Goal: Transaction & Acquisition: Download file/media

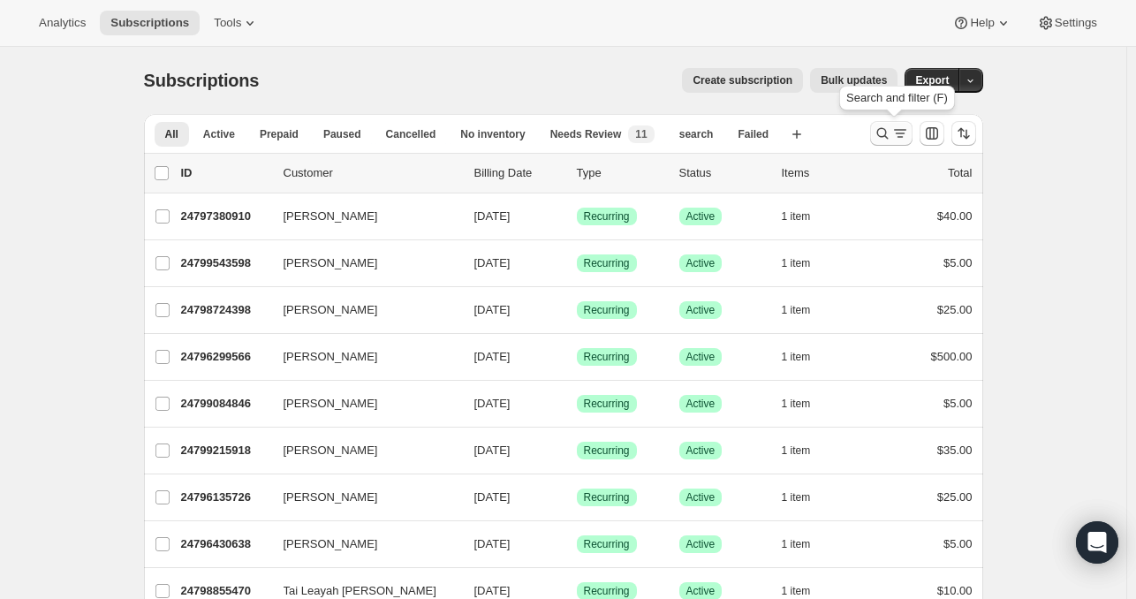
click at [884, 133] on icon "Search and filter results" at bounding box center [883, 134] width 18 height 18
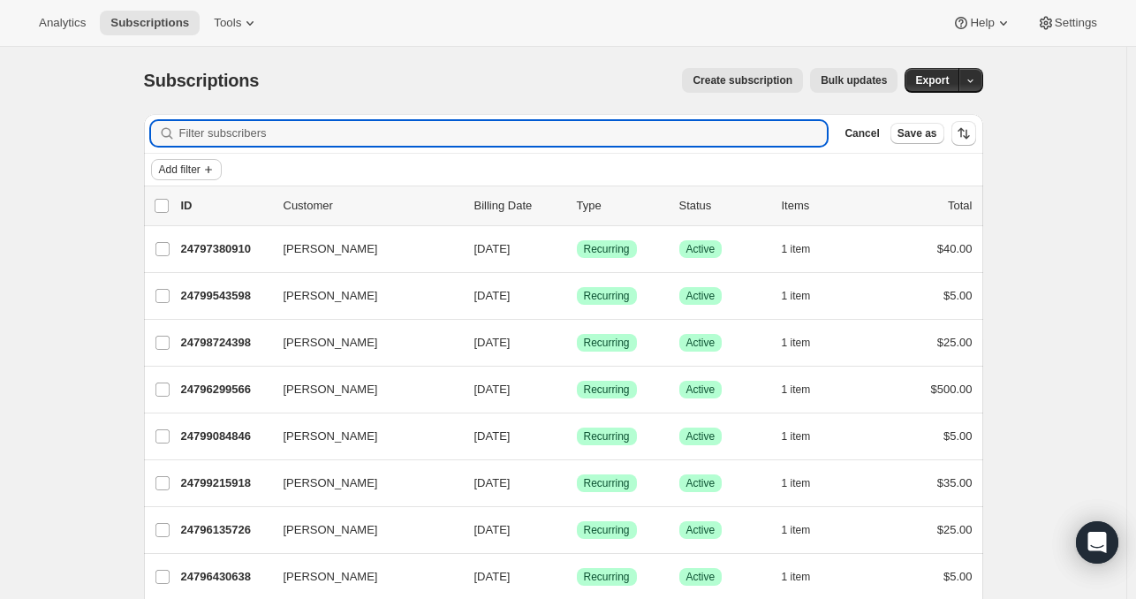
click at [188, 174] on span "Add filter" at bounding box center [180, 170] width 42 height 14
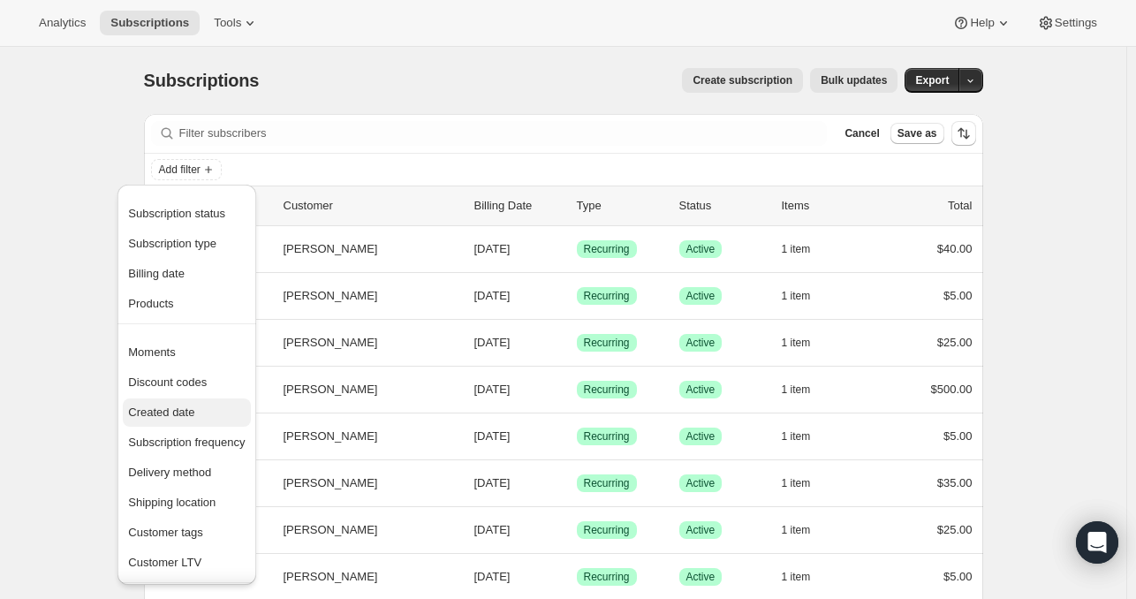
click at [180, 413] on span "Created date" at bounding box center [161, 412] width 66 height 13
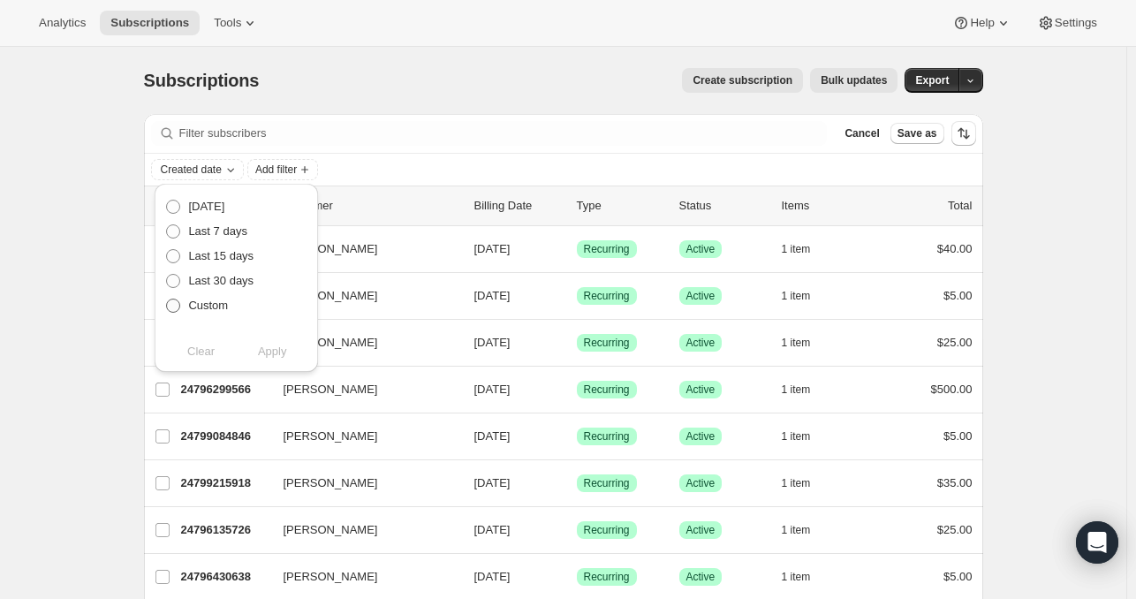
click at [175, 307] on span at bounding box center [173, 306] width 14 height 14
click at [167, 300] on input "Custom" at bounding box center [166, 299] width 1 height 1
radio input "true"
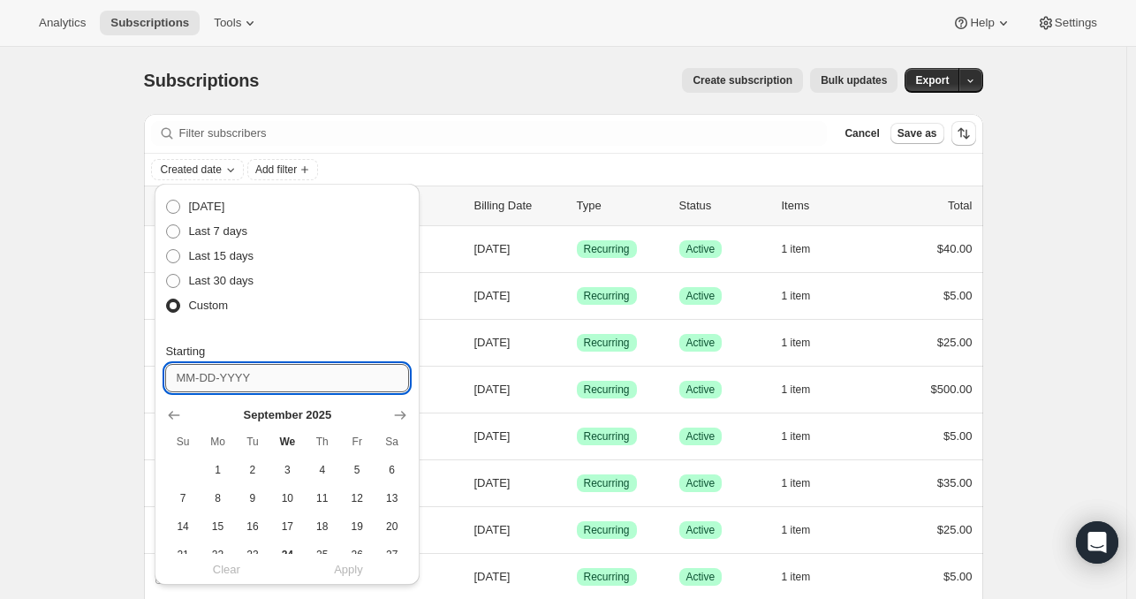
click at [242, 379] on input "Starting" at bounding box center [287, 378] width 244 height 28
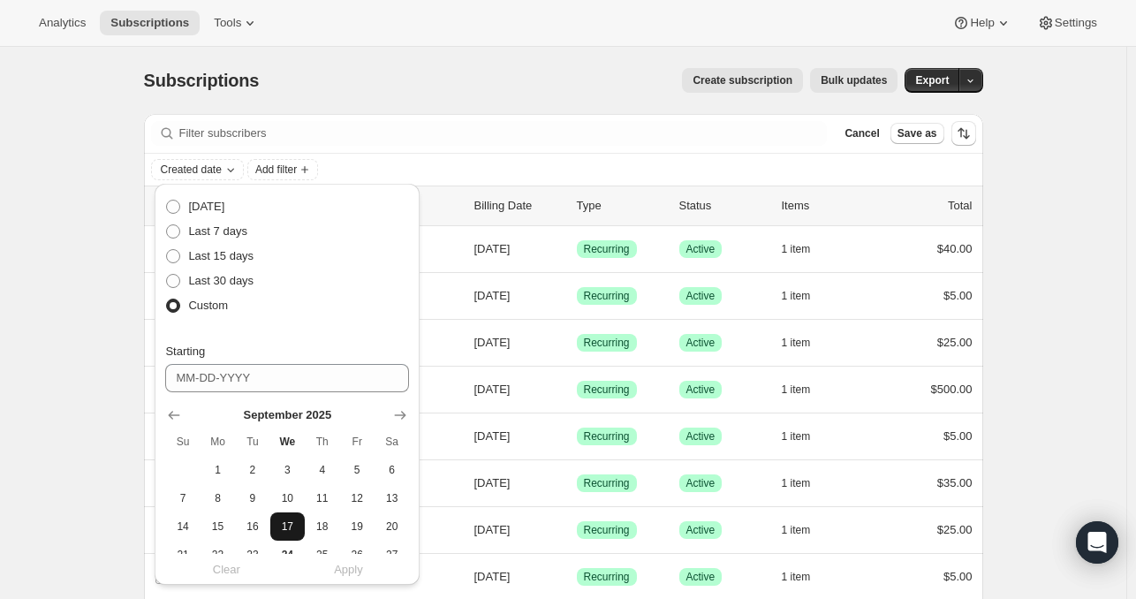
click at [283, 526] on span "17" at bounding box center [287, 527] width 20 height 14
type input "[DATE]"
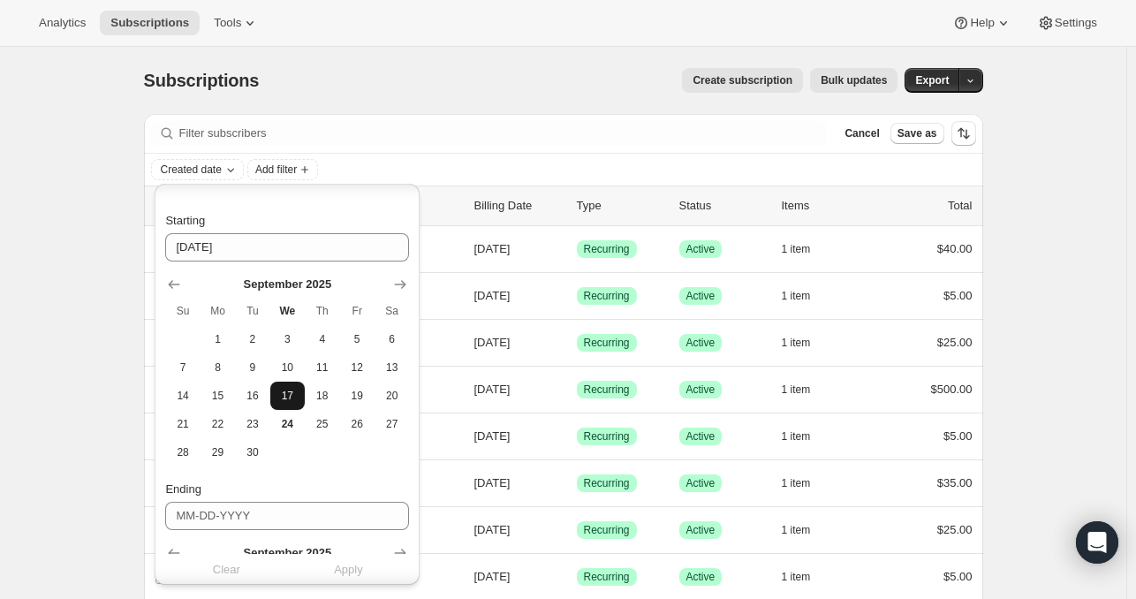
scroll to position [140, 0]
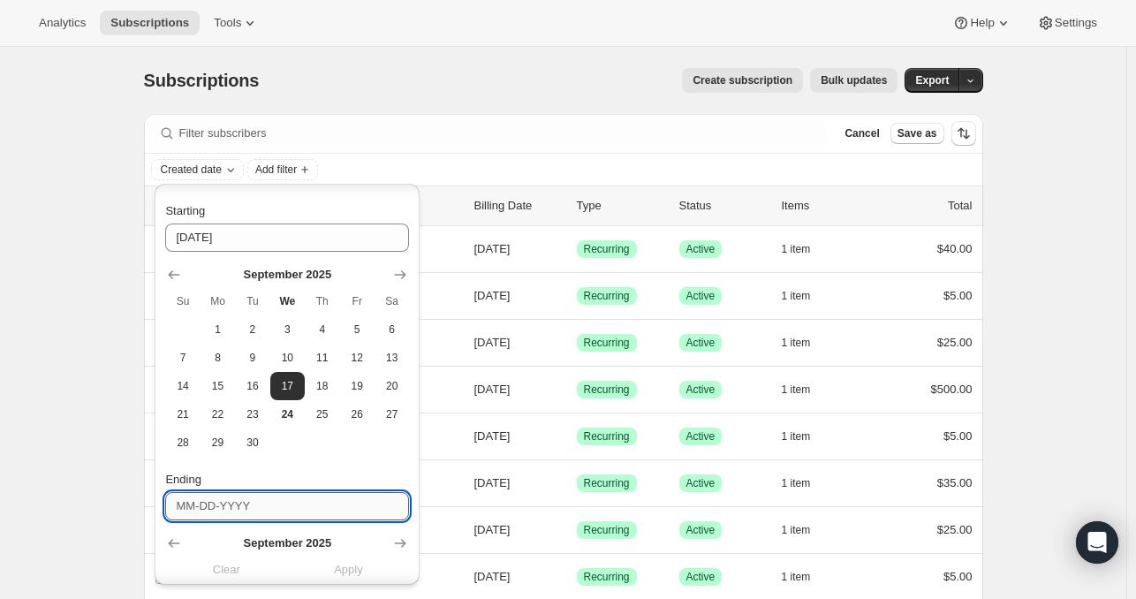
click at [286, 512] on input "Ending" at bounding box center [287, 506] width 244 height 28
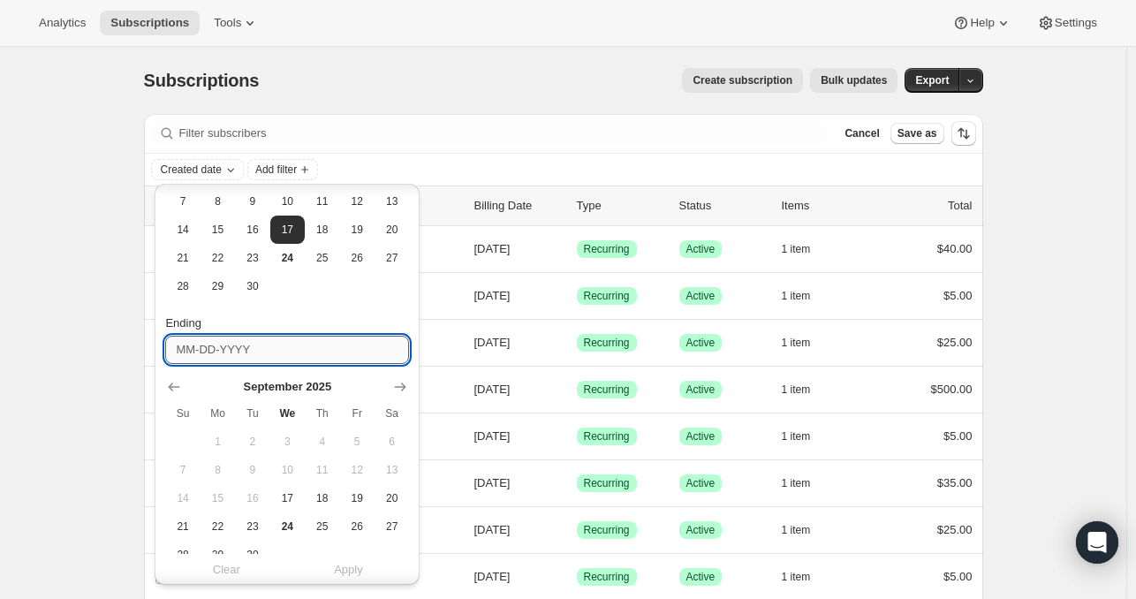
scroll to position [299, 0]
click at [258, 528] on span "23" at bounding box center [252, 525] width 20 height 14
type input "[DATE]"
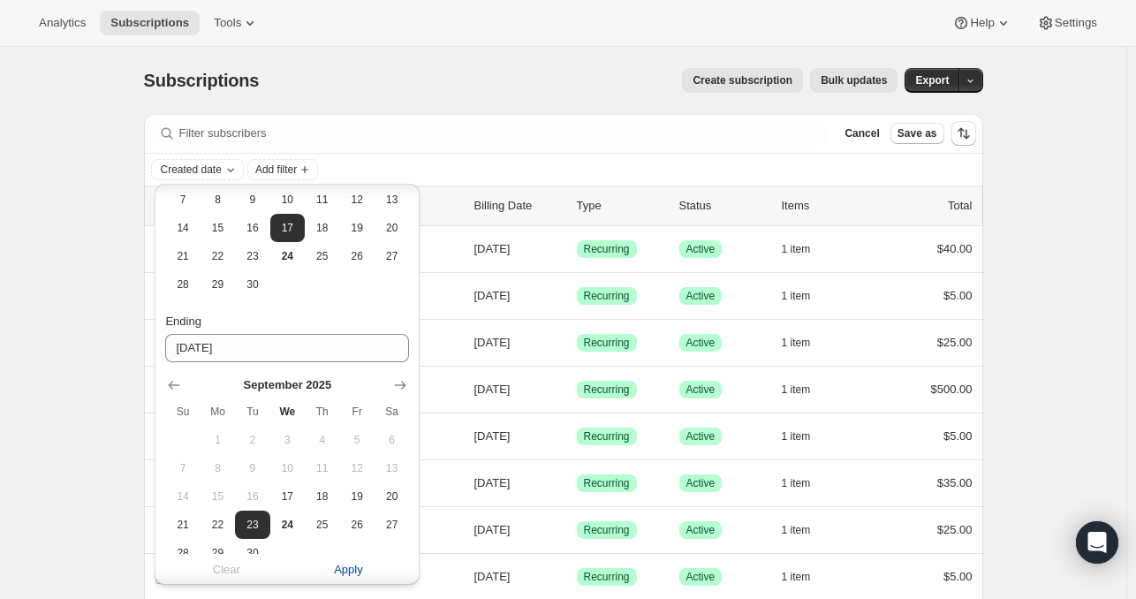
click at [345, 573] on span "Apply" at bounding box center [348, 571] width 29 height 18
click at [938, 82] on span "Export" at bounding box center [932, 80] width 34 height 14
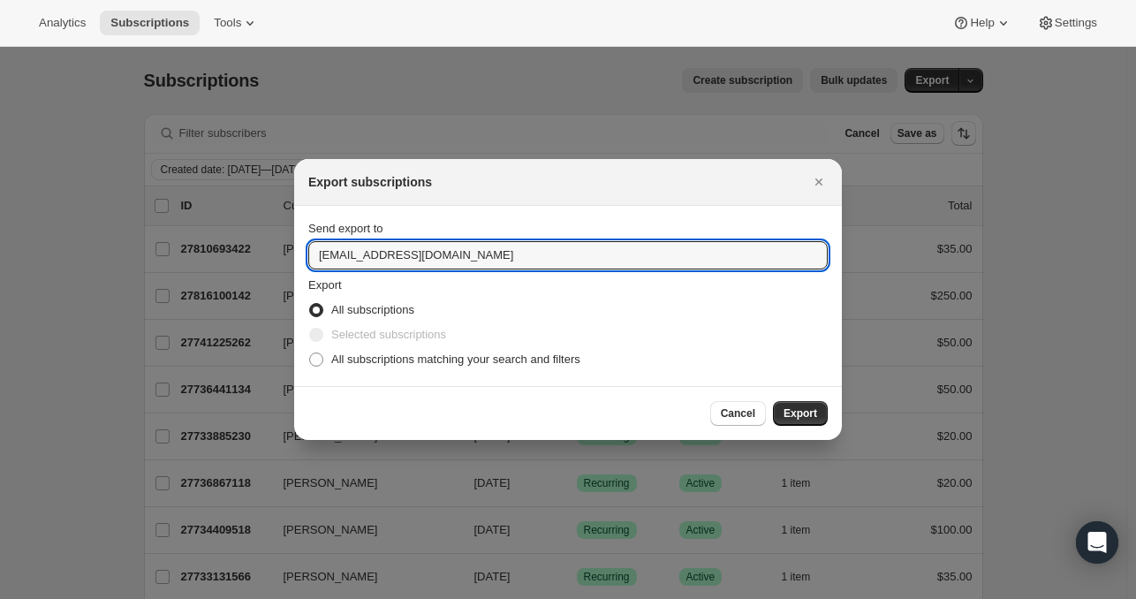
drag, startPoint x: 474, startPoint y: 252, endPoint x: 147, endPoint y: 231, distance: 327.6
type input "[PERSON_NAME][EMAIL_ADDRESS][DOMAIN_NAME]"
click at [315, 366] on span ":ra:" at bounding box center [316, 360] width 14 height 14
click at [310, 353] on input "All subscriptions matching your search and filters" at bounding box center [309, 353] width 1 height 1
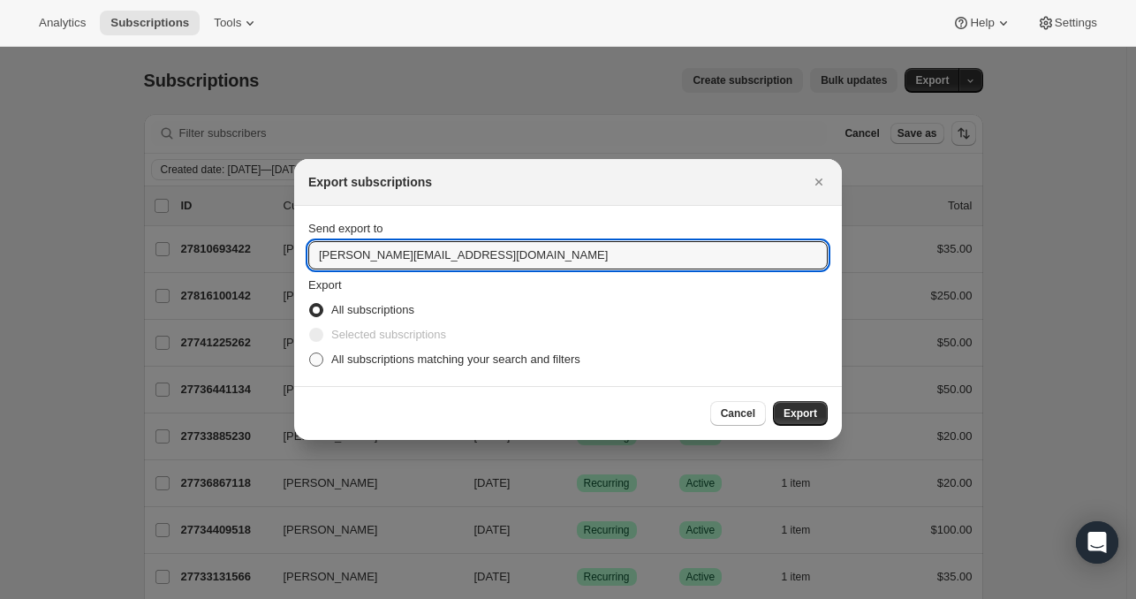
radio input "true"
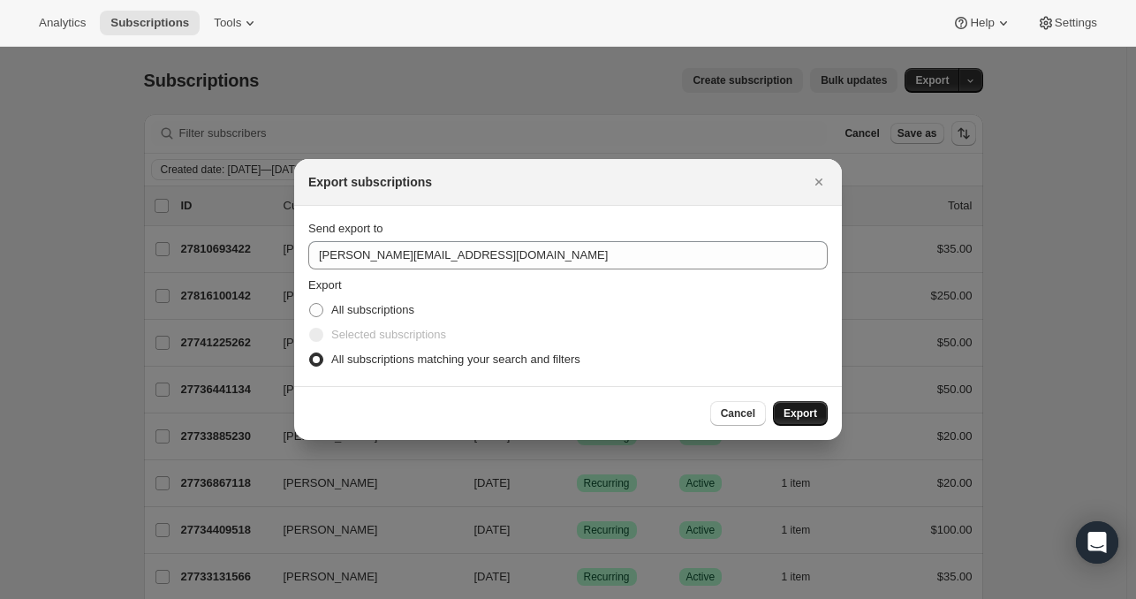
click at [794, 404] on button "Export" at bounding box center [800, 413] width 55 height 25
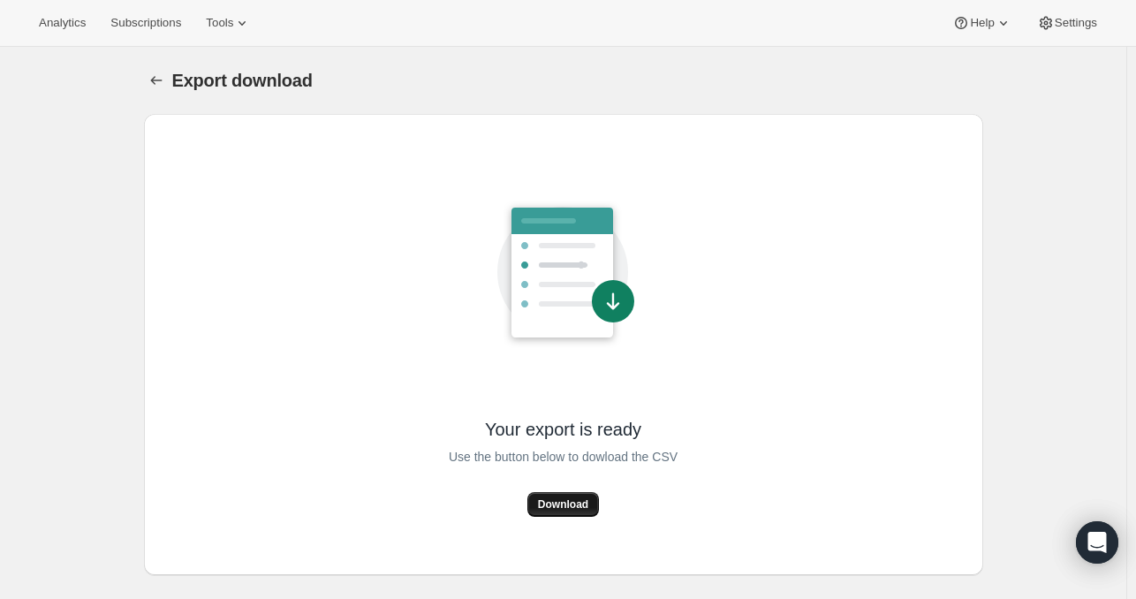
click at [563, 505] on span "Download" at bounding box center [563, 504] width 50 height 14
